Goal: Information Seeking & Learning: Check status

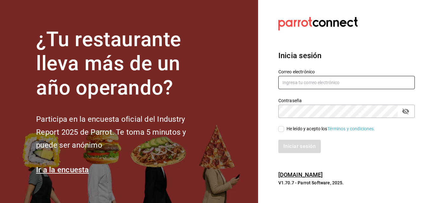
type input "[PERSON_NAME][EMAIL_ADDRESS][PERSON_NAME][DOMAIN_NAME]"
click at [350, 62] on div "Correo electrónico [PERSON_NAME][EMAIL_ADDRESS][PERSON_NAME][DOMAIN_NAME]" at bounding box center [342, 75] width 144 height 29
click at [282, 130] on input "He leído y acepto los Términos y condiciones." at bounding box center [281, 129] width 6 height 6
checkbox input "true"
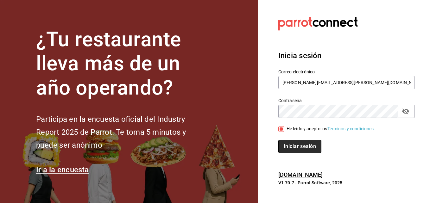
click at [286, 143] on button "Iniciar sesión" at bounding box center [299, 146] width 43 height 13
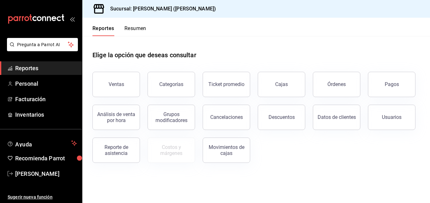
click at [76, 68] on span "Reportes" at bounding box center [46, 68] width 62 height 9
click at [124, 84] on button "Ventas" at bounding box center [115, 84] width 47 height 25
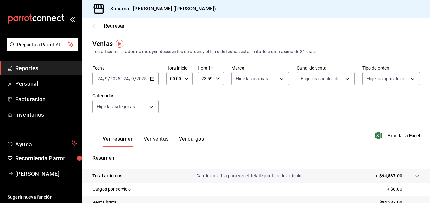
click at [152, 79] on icon "button" at bounding box center [152, 79] width 4 height 4
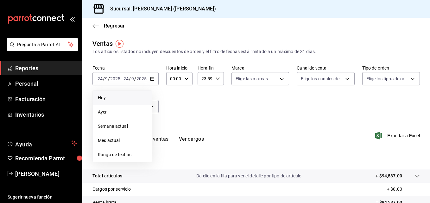
click at [104, 104] on li "Hoy" at bounding box center [122, 98] width 59 height 14
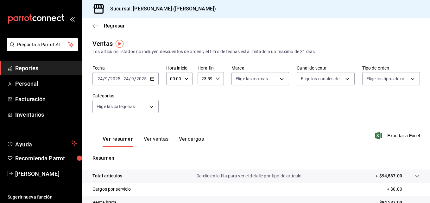
click at [154, 81] on div "2025-09-24 24 / 9 / 2025 - 2025-09-24 24 / 9 / 2025" at bounding box center [125, 78] width 66 height 13
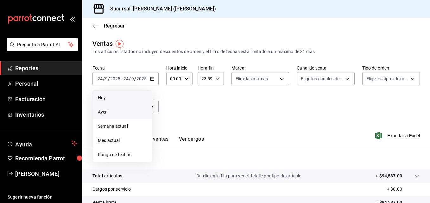
click at [108, 112] on span "Ayer" at bounding box center [122, 112] width 49 height 7
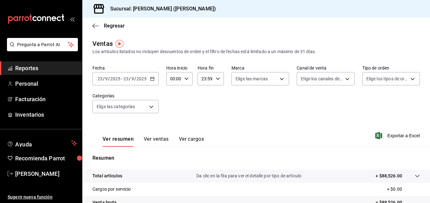
click at [152, 82] on div "2025-09-23 23 / 9 / 2025 - 2025-09-23 23 / 9 / 2025" at bounding box center [125, 78] width 66 height 13
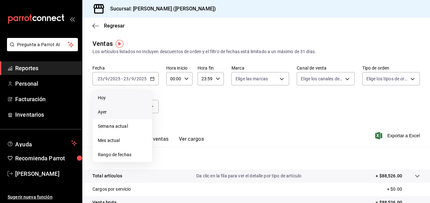
click at [114, 98] on span "Hoy" at bounding box center [122, 98] width 49 height 7
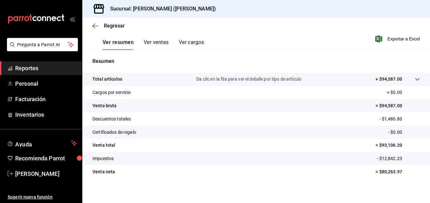
scroll to position [100, 0]
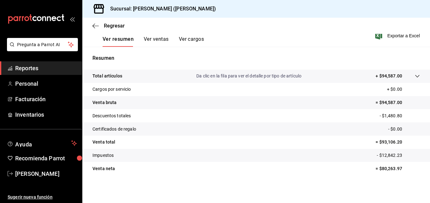
click at [152, 40] on button "Ver ventas" at bounding box center [156, 41] width 25 height 11
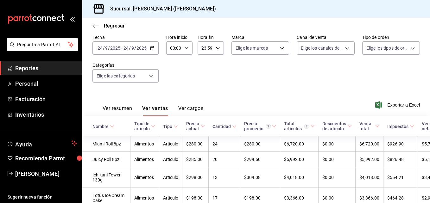
scroll to position [100, 0]
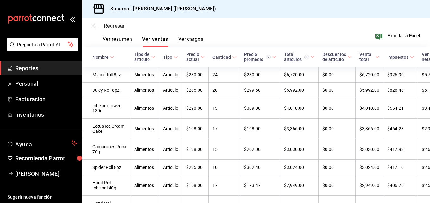
click at [117, 28] on span "Regresar" at bounding box center [114, 26] width 21 height 6
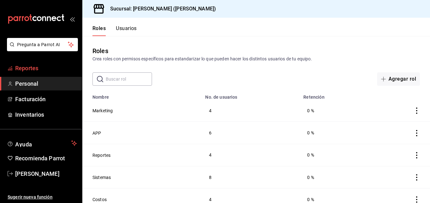
click at [49, 67] on span "Reportes" at bounding box center [46, 68] width 62 height 9
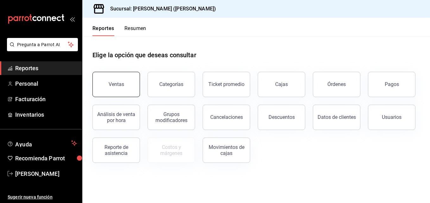
click at [118, 77] on button "Ventas" at bounding box center [115, 84] width 47 height 25
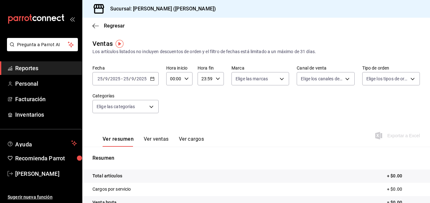
click at [151, 78] on icon "button" at bounding box center [152, 79] width 4 height 4
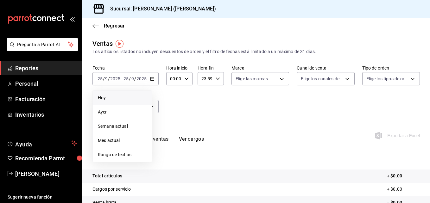
click at [122, 100] on span "Hoy" at bounding box center [122, 98] width 49 height 7
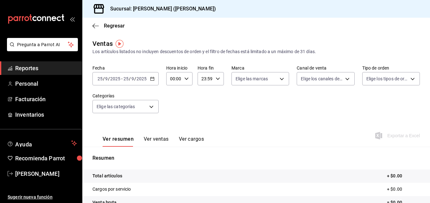
click at [155, 77] on div "2025-09-25 25 / 9 / 2025 - 2025-09-25 25 / 9 / 2025" at bounding box center [125, 78] width 66 height 13
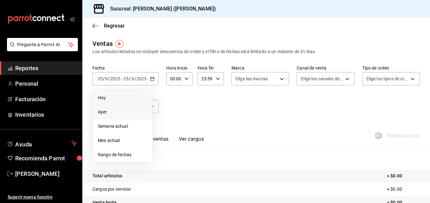
click at [111, 115] on span "Ayer" at bounding box center [122, 112] width 49 height 7
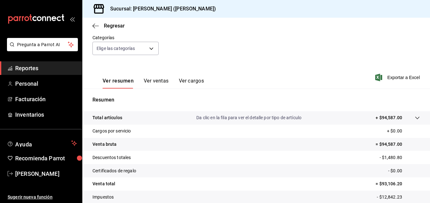
scroll to position [63, 0]
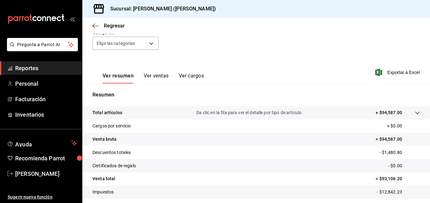
click at [151, 72] on div "Ver resumen Ver ventas Ver cargos" at bounding box center [147, 74] width 111 height 18
click at [152, 78] on button "Ver ventas" at bounding box center [156, 78] width 25 height 11
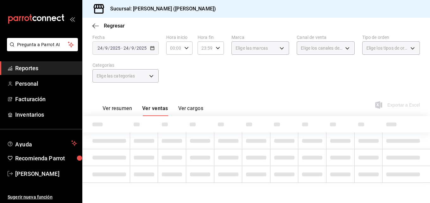
scroll to position [63, 0]
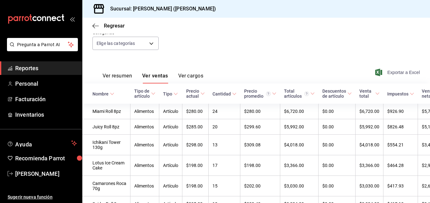
click at [394, 72] on span "Exportar a Excel" at bounding box center [397, 73] width 43 height 8
click at [96, 28] on icon "button" at bounding box center [95, 26] width 6 height 6
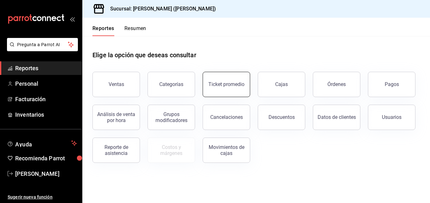
click at [231, 79] on button "Ticket promedio" at bounding box center [225, 84] width 47 height 25
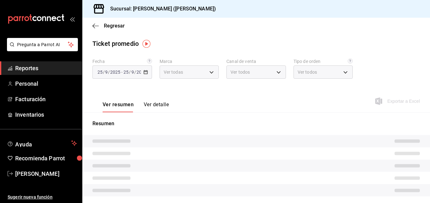
type input "3e284276-a834-4a39-bc59-2edda2d06158"
type input "PARROT,UBER_EATS,RAPPI,DIDI_FOOD,ONLINE"
type input "e22fa5c9-a89e-41b0-8860-3ae797de52dc,d5ed7011-f835-4d0c-a8fc-5f0f01446209,0cbc4…"
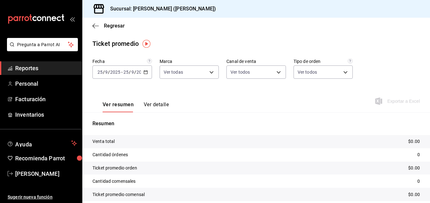
click at [145, 74] on \(Stroke\) "button" at bounding box center [146, 72] width 4 height 3
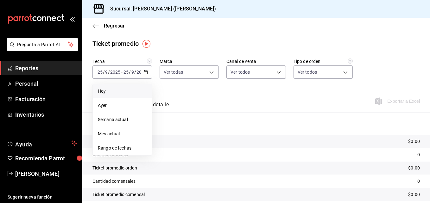
click at [125, 87] on li "Hoy" at bounding box center [122, 91] width 59 height 14
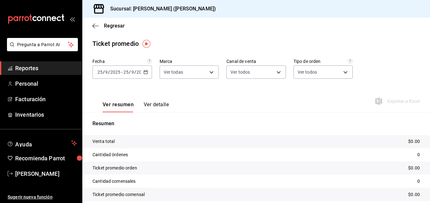
click at [144, 75] on div "2025-09-25 25 / 9 / 2025 - 2025-09-25 25 / 9 / 2025" at bounding box center [121, 71] width 59 height 13
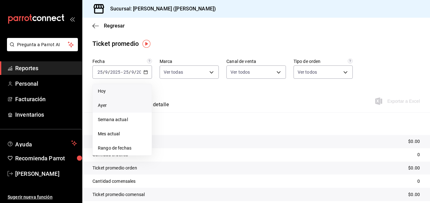
click at [112, 104] on span "Ayer" at bounding box center [122, 105] width 49 height 7
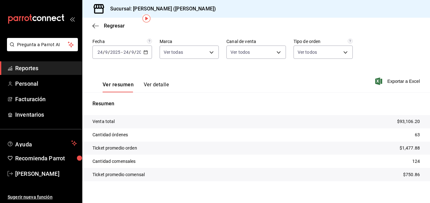
scroll to position [26, 0]
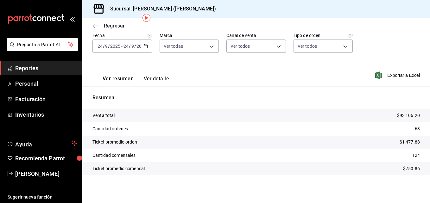
click at [96, 28] on icon "button" at bounding box center [95, 26] width 6 height 6
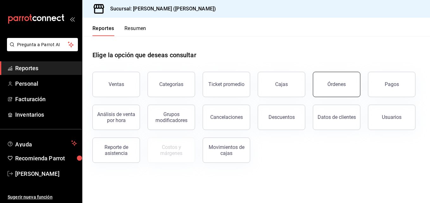
click at [335, 89] on button "Órdenes" at bounding box center [336, 84] width 47 height 25
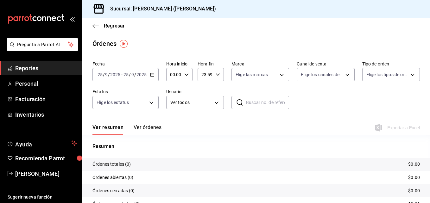
click at [153, 75] on icon "button" at bounding box center [152, 74] width 4 height 4
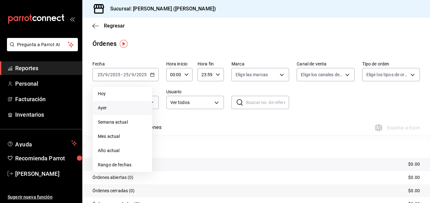
click at [132, 104] on li "Ayer" at bounding box center [122, 108] width 59 height 14
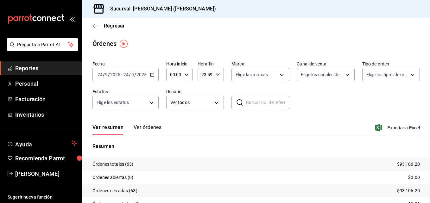
click at [386, 83] on div "Fecha 2025-09-24 24 / 9 / 2025 - 2025-09-24 24 / 9 / 2025 Hora inicio 00:00 Hor…" at bounding box center [255, 88] width 327 height 58
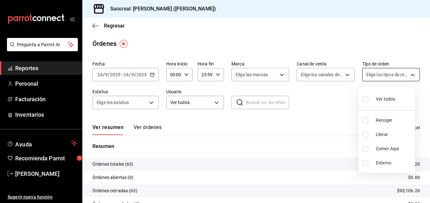
click at [386, 79] on body "Pregunta a Parrot AI Reportes Personal Facturación Inventarios Ayuda Recomienda…" at bounding box center [215, 101] width 430 height 203
click at [382, 130] on li "Llevar" at bounding box center [386, 134] width 56 height 14
type input "d5ed7011-f835-4d0c-a8fc-5f0f01446209"
checkbox input "true"
click at [378, 115] on li "Recoger" at bounding box center [386, 120] width 56 height 14
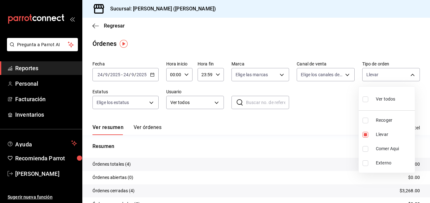
type input "d5ed7011-f835-4d0c-a8fc-5f0f01446209,e22fa5c9-a89e-41b0-8860-3ae797de52dc"
checkbox input "true"
click at [98, 25] on div at bounding box center [215, 101] width 430 height 203
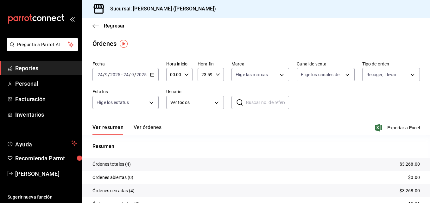
click at [98, 25] on icon "button" at bounding box center [95, 26] width 6 height 6
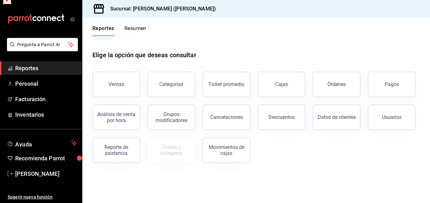
click at [98, 25] on button "Reportes" at bounding box center [103, 30] width 22 height 11
click at [222, 121] on button "Cancelaciones" at bounding box center [225, 117] width 47 height 25
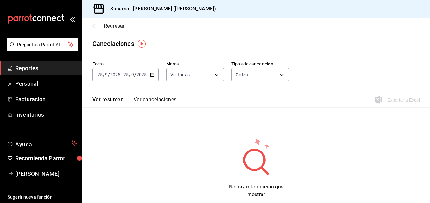
click at [95, 26] on icon "button" at bounding box center [95, 26] width 6 height 0
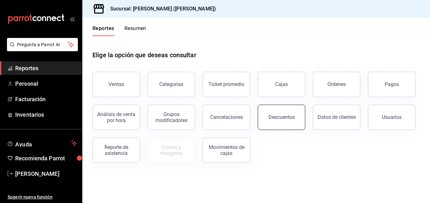
click at [275, 122] on button "Descuentos" at bounding box center [280, 117] width 47 height 25
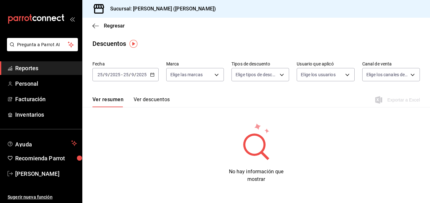
click at [154, 74] on icon "button" at bounding box center [152, 74] width 4 height 4
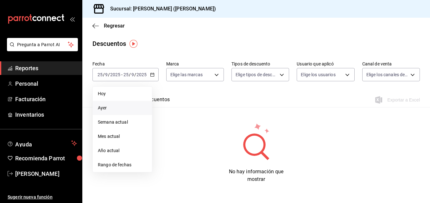
click at [113, 107] on span "Ayer" at bounding box center [122, 108] width 49 height 7
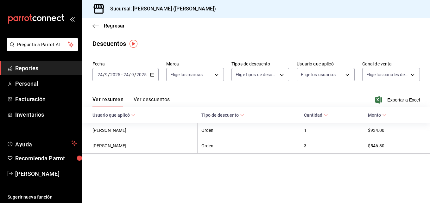
click at [143, 102] on button "Ver descuentos" at bounding box center [151, 101] width 36 height 11
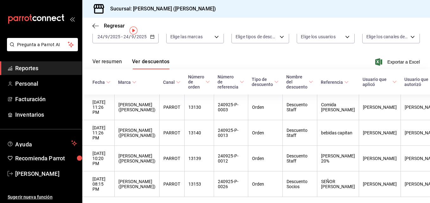
scroll to position [10, 0]
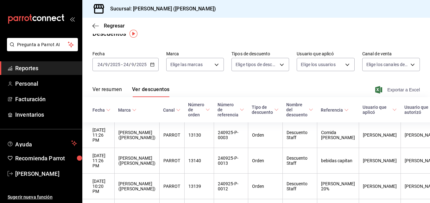
click at [390, 90] on span "Exportar a Excel" at bounding box center [397, 90] width 43 height 8
click at [109, 36] on div "Descuentos" at bounding box center [109, 33] width 34 height 9
click at [101, 28] on span "Regresar" at bounding box center [108, 26] width 32 height 6
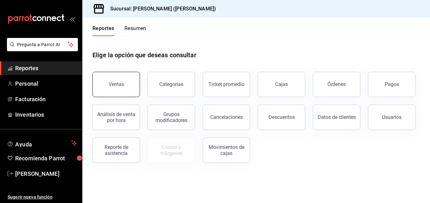
click at [120, 94] on button "Ventas" at bounding box center [115, 84] width 47 height 25
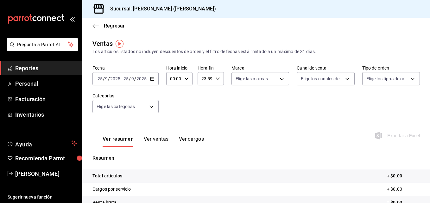
click at [186, 82] on div "00:00 Hora inicio" at bounding box center [179, 78] width 26 height 13
click at [177, 109] on button "01" at bounding box center [172, 110] width 10 height 13
type input "01:00"
click at [177, 109] on button "05" at bounding box center [172, 107] width 10 height 13
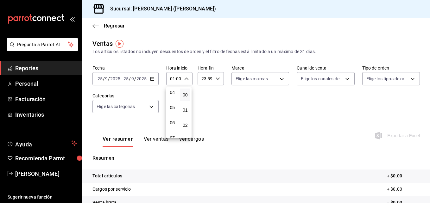
type input "05:00"
click at [151, 80] on div at bounding box center [215, 101] width 430 height 203
click at [151, 80] on icon "button" at bounding box center [152, 79] width 4 height 4
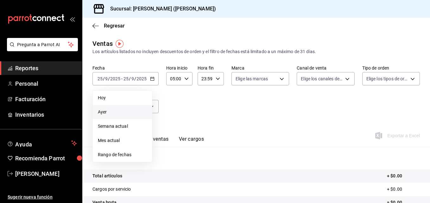
click at [109, 109] on span "Ayer" at bounding box center [122, 112] width 49 height 7
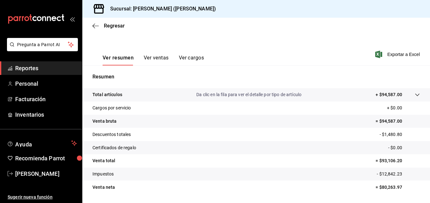
scroll to position [89, 0]
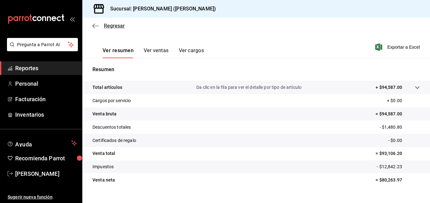
click at [98, 27] on icon "button" at bounding box center [95, 26] width 6 height 6
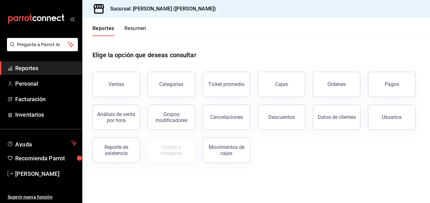
click at [125, 96] on div "Ventas" at bounding box center [112, 80] width 55 height 33
drag, startPoint x: 124, startPoint y: 90, endPoint x: 216, endPoint y: 43, distance: 103.1
click at [216, 43] on div "Elige la opción que deseas consultar" at bounding box center [255, 50] width 327 height 28
click at [133, 83] on button "Ventas" at bounding box center [115, 84] width 47 height 25
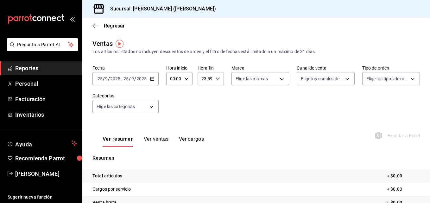
click at [153, 79] on icon "button" at bounding box center [152, 79] width 4 height 4
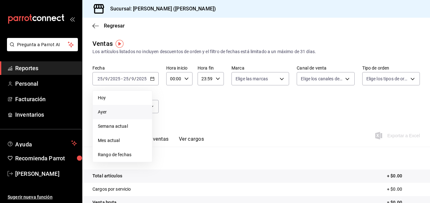
click at [122, 109] on span "Ayer" at bounding box center [122, 112] width 49 height 7
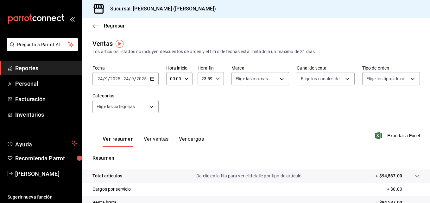
click at [186, 78] on icon "button" at bounding box center [186, 79] width 4 height 4
click at [172, 125] on span "02" at bounding box center [172, 125] width 3 height 5
type input "02:00"
click at [172, 125] on button "05" at bounding box center [172, 120] width 10 height 13
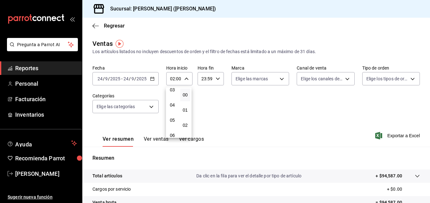
type input "05:00"
click at [172, 125] on button "05" at bounding box center [172, 120] width 10 height 13
click at [322, 115] on div at bounding box center [215, 101] width 430 height 203
click at [388, 135] on span "Exportar a Excel" at bounding box center [397, 136] width 43 height 8
